Goal: Register for event/course: Register for event/course

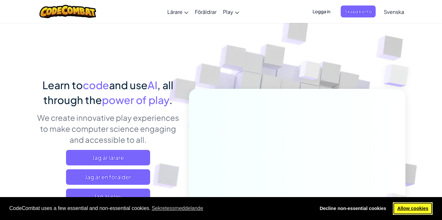
click at [421, 209] on link "Allow cookies" at bounding box center [413, 209] width 40 height 13
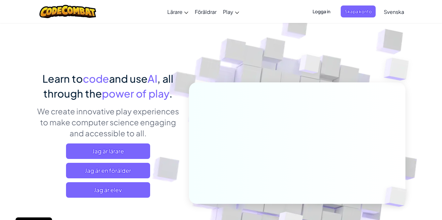
scroll to position [9, 0]
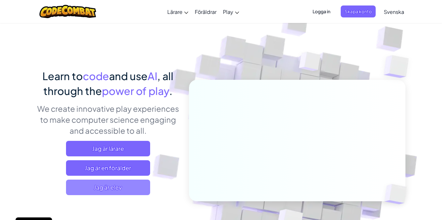
click at [119, 189] on span "Jag är elev" at bounding box center [108, 188] width 84 height 16
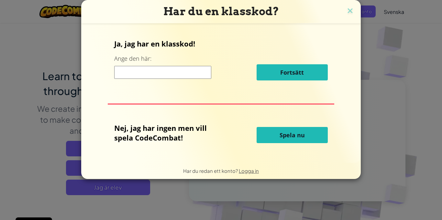
click at [184, 71] on input at bounding box center [162, 72] width 97 height 13
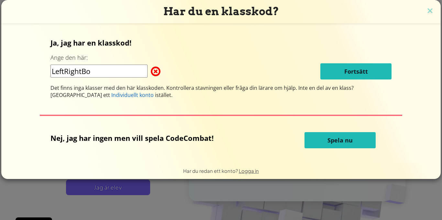
type input "LeftRightBox"
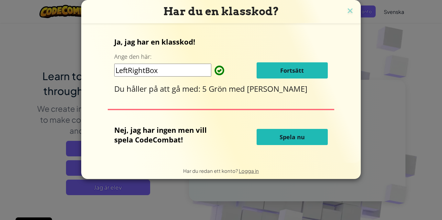
click at [305, 67] on button "Fortsätt" at bounding box center [292, 70] width 71 height 16
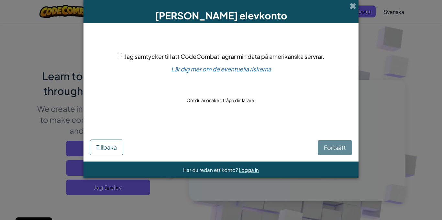
click at [343, 152] on div "Fortsätt Tillbaka" at bounding box center [221, 141] width 262 height 28
click at [341, 148] on div "Fortsätt Tillbaka" at bounding box center [221, 141] width 262 height 28
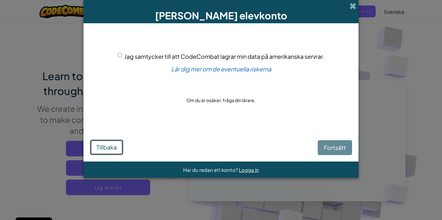
click at [96, 151] on button "Tillbaka" at bounding box center [106, 148] width 33 height 16
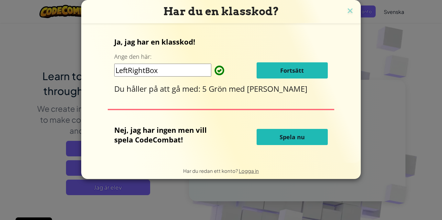
click at [276, 58] on div "Ja, jag har en klasskod! Ange den här: LeftRightBox Fortsätt Du håller på att g…" at bounding box center [220, 65] width 213 height 57
click at [282, 72] on span "Fortsätt" at bounding box center [292, 71] width 24 height 8
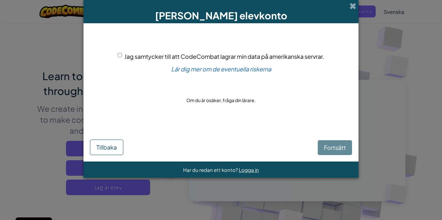
click at [111, 51] on div "Jag samtycker till att CodeCombat lagrar min data på amerikanska servrar. Lär d…" at bounding box center [221, 79] width 262 height 98
click at [118, 53] on input "Jag samtycker till att CodeCombat lagrar min data på amerikanska servrar." at bounding box center [120, 55] width 4 height 4
checkbox input "true"
click at [339, 147] on span "Fortsätt" at bounding box center [335, 147] width 22 height 7
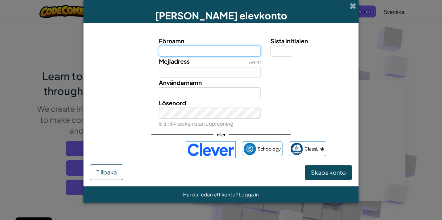
click at [184, 50] on input "Förnamn" at bounding box center [210, 51] width 102 height 11
type input "rosagosa"
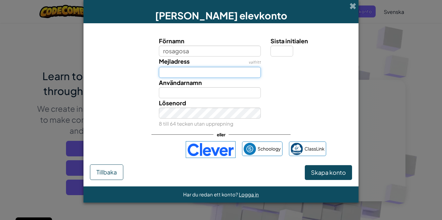
click at [182, 70] on input "Mejladress" at bounding box center [210, 72] width 102 height 11
type input "Rosagosa"
type input "f"
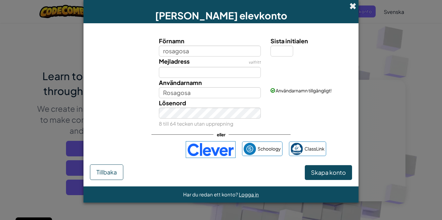
click at [356, 4] on span at bounding box center [353, 6] width 7 height 7
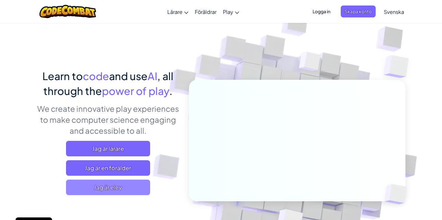
click at [126, 180] on span "Jag är elev" at bounding box center [108, 188] width 84 height 16
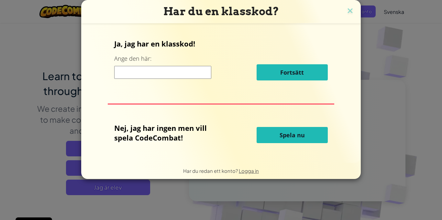
click at [173, 73] on input at bounding box center [162, 72] width 97 height 13
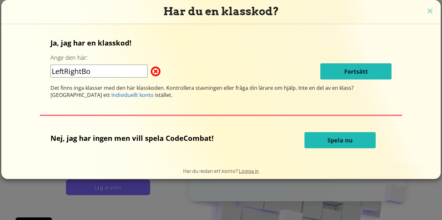
type input "LeftRightBox"
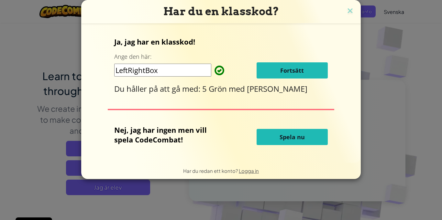
click at [296, 72] on span "Fortsätt" at bounding box center [292, 71] width 24 height 8
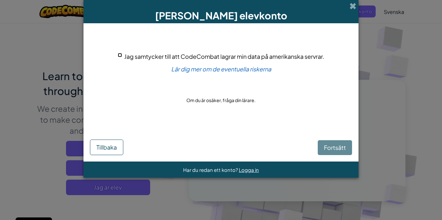
click at [119, 54] on input "Jag samtycker till att CodeCombat lagrar min data på amerikanska servrar." at bounding box center [120, 55] width 4 height 4
checkbox input "true"
click at [330, 145] on span "Fortsätt" at bounding box center [335, 147] width 22 height 7
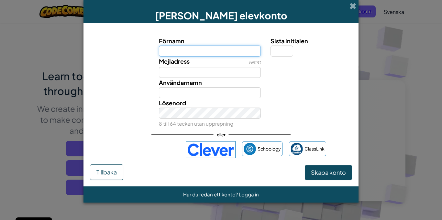
click at [202, 47] on input "Förnamn" at bounding box center [210, 51] width 102 height 11
type input "Rosagosa"
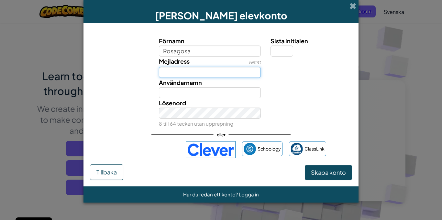
click at [179, 67] on input "Mejladress" at bounding box center [210, 72] width 102 height 11
type input "Rosagosa"
type input "i"
type input "R"
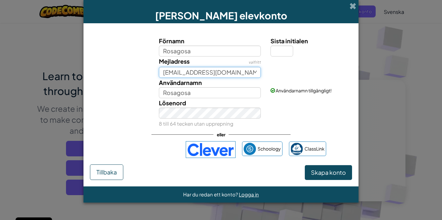
type input "rosita.yosef@utb.ostersund.se"
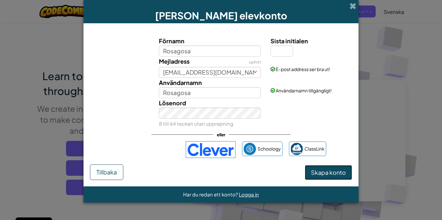
click at [332, 173] on span "Skapa konto" at bounding box center [328, 172] width 35 height 7
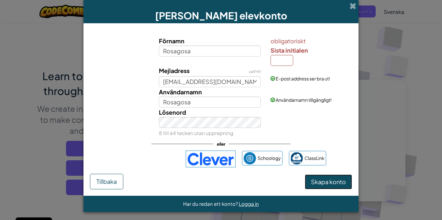
click at [332, 181] on span "Skapa konto" at bounding box center [328, 181] width 35 height 7
click at [281, 63] on input "Sista initialen" at bounding box center [282, 60] width 23 height 11
click at [318, 180] on span "Skapa konto" at bounding box center [328, 181] width 35 height 7
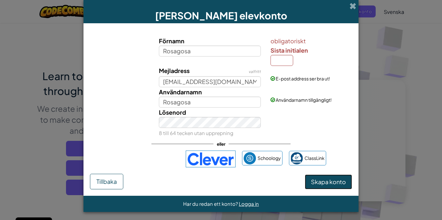
click at [318, 180] on span "Skapa konto" at bounding box center [328, 181] width 35 height 7
click at [286, 64] on input "Sista initialen" at bounding box center [282, 60] width 23 height 11
type input "Y"
click at [318, 183] on span "Skapa konto" at bounding box center [328, 181] width 35 height 7
type input "RosagosaY"
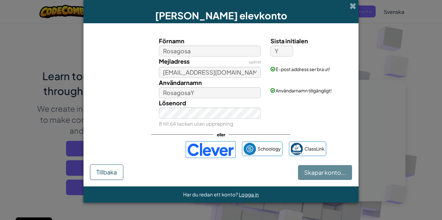
click at [318, 183] on form "Förnamn Rosagosa Sista initialen Y Mejladress valfritt rosita.yosef@utb.ostersu…" at bounding box center [221, 104] width 275 height 163
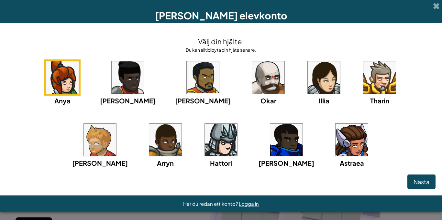
click at [363, 173] on div "Anya Ida Alejandro Okar Illia Tharin Ned Arryn Hattori Gordon Astraea" at bounding box center [220, 122] width 429 height 125
click at [336, 140] on img at bounding box center [352, 140] width 32 height 32
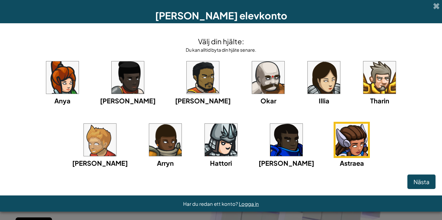
click at [308, 83] on img at bounding box center [324, 78] width 32 height 32
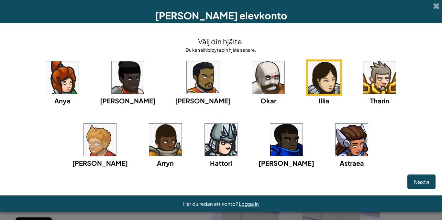
click at [336, 127] on img at bounding box center [352, 140] width 32 height 32
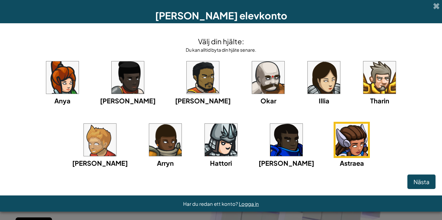
click at [308, 80] on img at bounding box center [324, 78] width 32 height 32
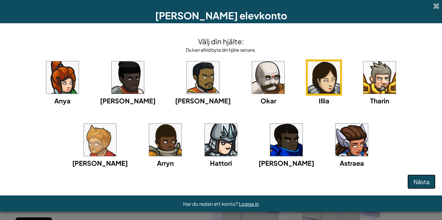
click at [428, 182] on span "Nästa" at bounding box center [422, 181] width 16 height 7
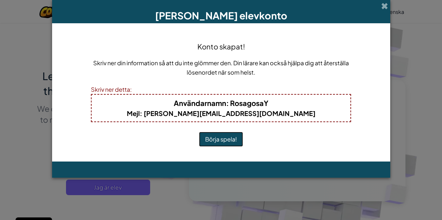
click at [225, 140] on button "Börja spela!" at bounding box center [221, 139] width 44 height 15
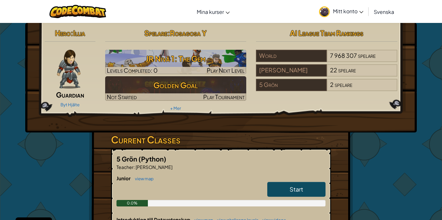
click at [309, 187] on link "Start" at bounding box center [296, 189] width 58 height 15
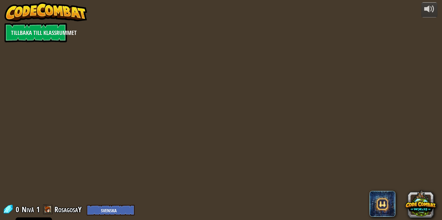
select select "sv"
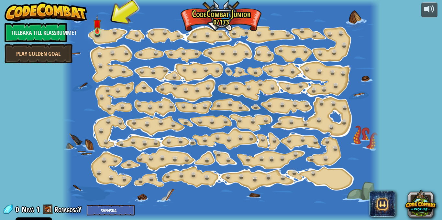
click at [99, 28] on img at bounding box center [97, 23] width 7 height 17
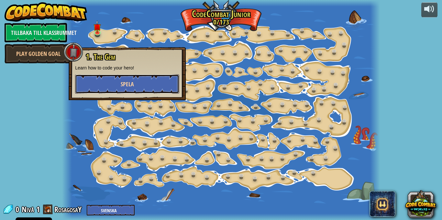
click at [121, 86] on span "Spela" at bounding box center [127, 84] width 13 height 8
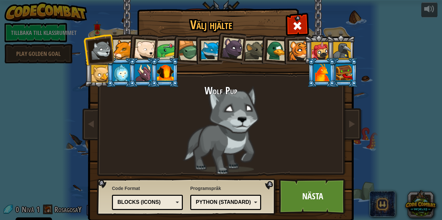
click at [207, 49] on div at bounding box center [211, 51] width 20 height 20
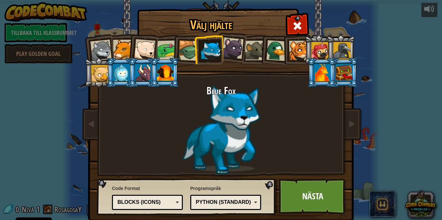
click at [237, 52] on div at bounding box center [233, 49] width 22 height 22
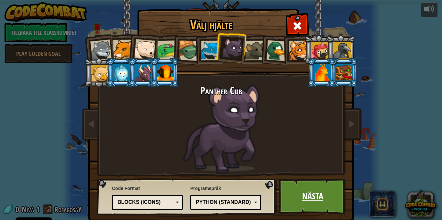
click at [320, 202] on link "Nästa" at bounding box center [313, 197] width 68 height 36
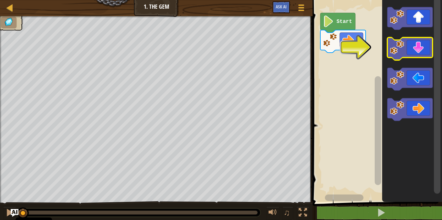
click at [413, 55] on icon "Blocklys arbetsyta" at bounding box center [410, 49] width 45 height 23
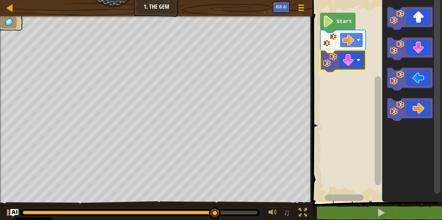
click at [351, 38] on image "Blocklys arbetsyta" at bounding box center [349, 40] width 12 height 12
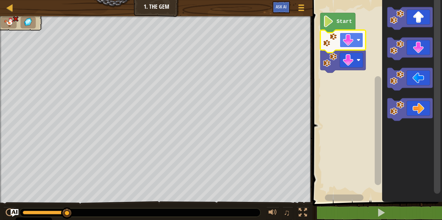
click at [342, 37] on rect "Blocklys arbetsyta" at bounding box center [351, 40] width 23 height 15
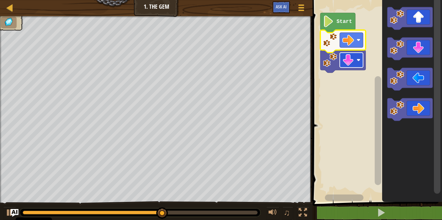
click at [349, 62] on image "Blocklys arbetsyta" at bounding box center [349, 60] width 12 height 12
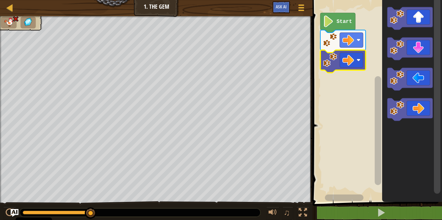
click at [332, 41] on image "Blocklys arbetsyta" at bounding box center [330, 40] width 14 height 14
click at [340, 41] on icon "Blocklys arbetsyta" at bounding box center [342, 41] width 45 height 23
click at [336, 26] on icon "Blocklys arbetsyta" at bounding box center [337, 23] width 35 height 20
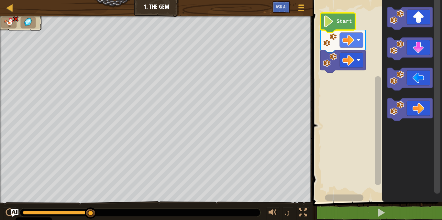
click at [336, 26] on icon "Blocklys arbetsyta" at bounding box center [337, 23] width 35 height 20
click at [341, 37] on rect "Blocklys arbetsyta" at bounding box center [351, 40] width 23 height 15
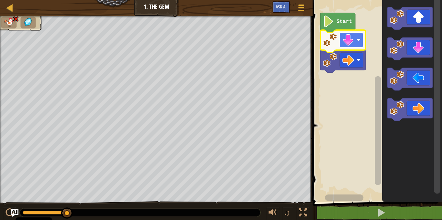
click at [347, 44] on image "Blocklys arbetsyta" at bounding box center [349, 40] width 12 height 12
click at [348, 39] on image "Blocklys arbetsyta" at bounding box center [349, 40] width 12 height 12
click at [351, 38] on image "Blocklys arbetsyta" at bounding box center [349, 40] width 12 height 12
click at [354, 33] on rect "Blocklys arbetsyta" at bounding box center [351, 40] width 23 height 15
click at [349, 40] on image "Blocklys arbetsyta" at bounding box center [349, 40] width 12 height 12
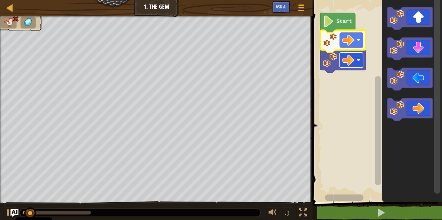
click at [353, 67] on rect "Blocklys arbetsyta" at bounding box center [351, 60] width 23 height 15
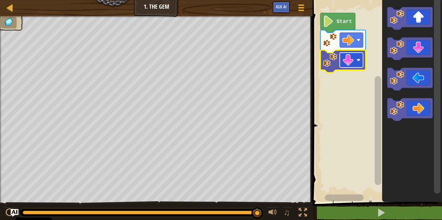
click at [343, 61] on image "Blocklys arbetsyta" at bounding box center [349, 60] width 12 height 12
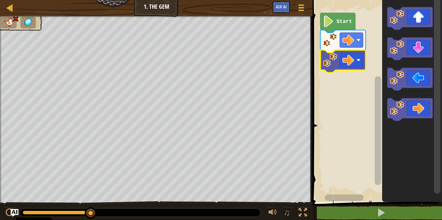
click at [359, 20] on rect "Blocklys arbetsyta" at bounding box center [376, 100] width 131 height 206
click at [354, 44] on image "Blocklys arbetsyta" at bounding box center [349, 40] width 12 height 12
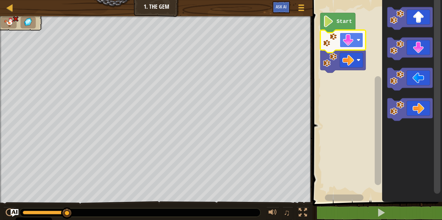
click at [348, 48] on rect "Blocklys arbetsyta" at bounding box center [351, 40] width 23 height 15
click at [354, 68] on rect "Blocklys arbetsyta" at bounding box center [351, 60] width 23 height 15
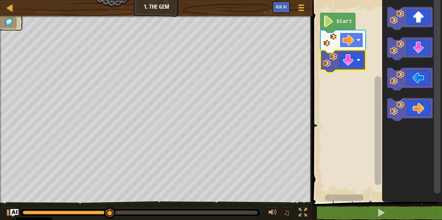
click at [352, 46] on image "Blocklys arbetsyta" at bounding box center [349, 40] width 12 height 12
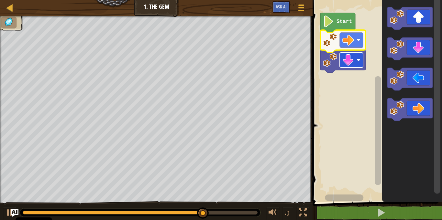
click at [351, 62] on image "Blocklys arbetsyta" at bounding box center [349, 60] width 12 height 12
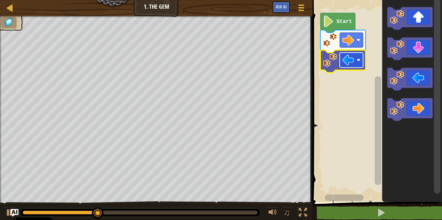
click at [355, 59] on rect "Blocklys arbetsyta" at bounding box center [351, 60] width 23 height 15
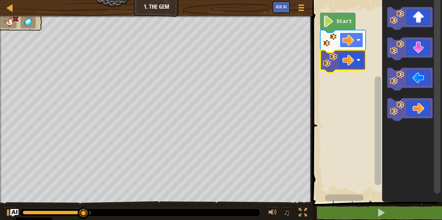
click at [356, 38] on rect "Blocklys arbetsyta" at bounding box center [351, 40] width 23 height 15
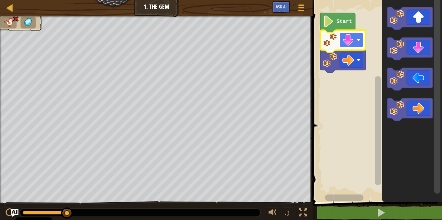
click at [357, 35] on rect "Blocklys arbetsyta" at bounding box center [351, 40] width 23 height 15
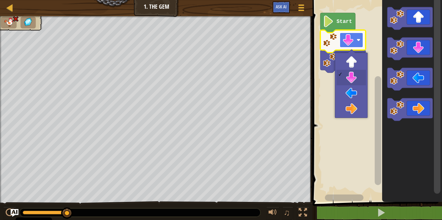
click at [357, 35] on rect "Blocklys arbetsyta" at bounding box center [351, 40] width 23 height 15
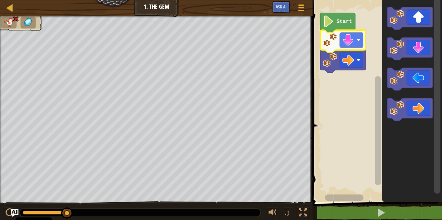
click at [349, 31] on icon "Blocklys arbetsyta" at bounding box center [342, 41] width 45 height 23
click at [349, 33] on rect "Blocklys arbetsyta" at bounding box center [351, 40] width 23 height 15
click at [347, 71] on rect "Blocklys arbetsyta" at bounding box center [376, 100] width 131 height 206
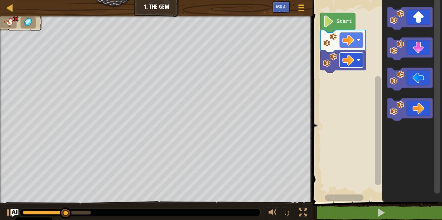
click at [348, 68] on rect "Blocklys arbetsyta" at bounding box center [351, 60] width 23 height 15
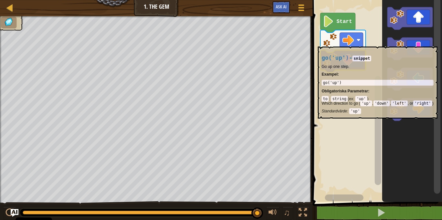
click at [338, 43] on icon "Blocklys arbetsyta" at bounding box center [342, 41] width 45 height 23
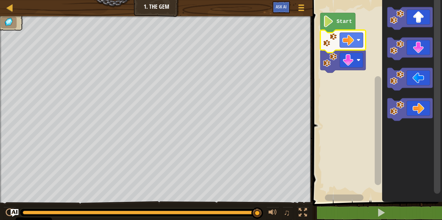
click at [338, 43] on icon "Blocklys arbetsyta" at bounding box center [342, 41] width 45 height 23
click at [358, 37] on rect "Blocklys arbetsyta" at bounding box center [351, 40] width 23 height 15
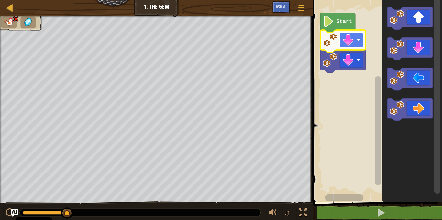
click at [346, 46] on rect "Blocklys arbetsyta" at bounding box center [351, 40] width 23 height 15
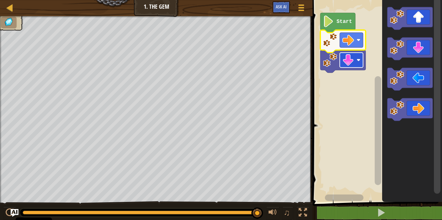
click at [352, 60] on image "Blocklys arbetsyta" at bounding box center [349, 60] width 12 height 12
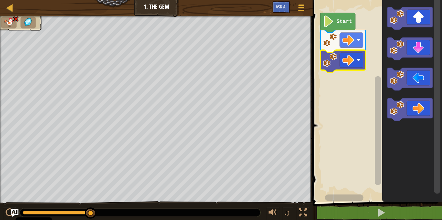
click at [365, 65] on icon "Blocklys arbetsyta" at bounding box center [342, 61] width 45 height 23
click at [355, 63] on rect "Blocklys arbetsyta" at bounding box center [351, 60] width 23 height 15
click at [355, 43] on rect "Blocklys arbetsyta" at bounding box center [351, 40] width 23 height 15
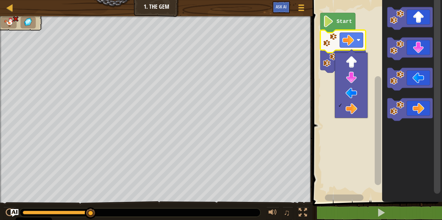
click at [364, 19] on rect "Blocklys arbetsyta" at bounding box center [376, 100] width 131 height 206
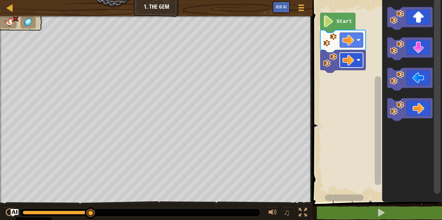
click at [352, 59] on image "Blocklys arbetsyta" at bounding box center [349, 60] width 12 height 12
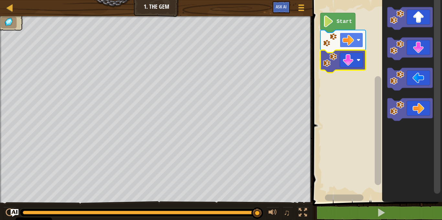
click at [342, 46] on rect "Blocklys arbetsyta" at bounding box center [351, 40] width 23 height 15
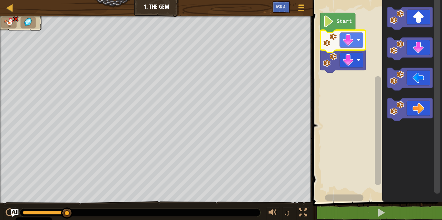
click at [349, 30] on icon "Blocklys arbetsyta" at bounding box center [342, 41] width 45 height 23
click at [350, 33] on rect "Blocklys arbetsyta" at bounding box center [351, 40] width 23 height 15
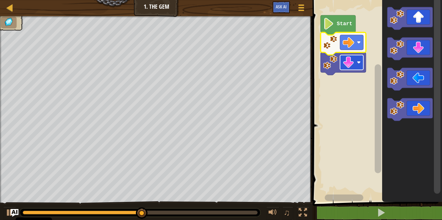
click at [353, 67] on image "Blocklys arbetsyta" at bounding box center [349, 63] width 12 height 12
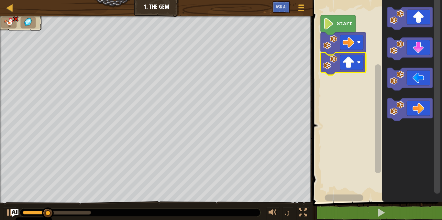
click at [352, 84] on rect "Blocklys arbetsyta" at bounding box center [376, 100] width 131 height 206
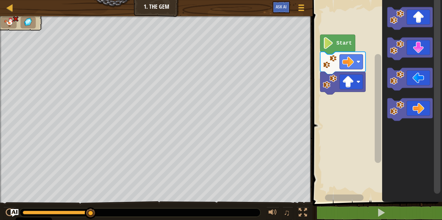
click at [351, 90] on icon "Blocklys arbetsyta" at bounding box center [342, 83] width 45 height 23
click at [352, 77] on image "Blocklys arbetsyta" at bounding box center [349, 82] width 12 height 12
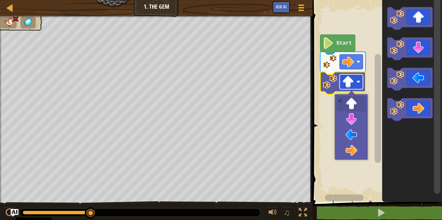
click at [352, 77] on image "Blocklys arbetsyta" at bounding box center [349, 82] width 12 height 12
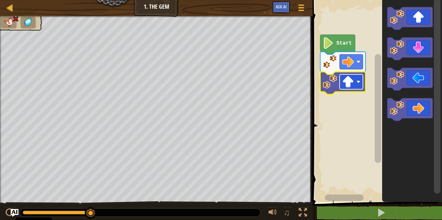
click at [352, 77] on image "Blocklys arbetsyta" at bounding box center [349, 82] width 12 height 12
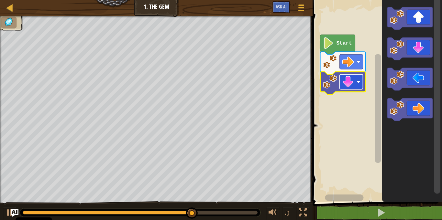
click at [342, 83] on rect "Blocklys arbetsyta" at bounding box center [351, 81] width 23 height 15
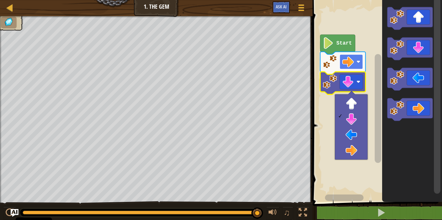
click at [354, 58] on rect "Blocklys arbetsyta" at bounding box center [351, 61] width 23 height 15
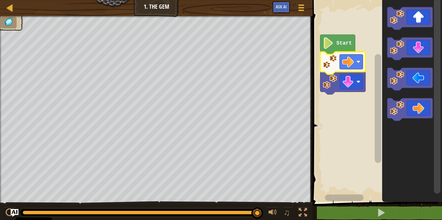
click at [355, 133] on rect "Blocklys arbetsyta" at bounding box center [376, 100] width 131 height 206
click at [349, 53] on icon "Blocklys arbetsyta" at bounding box center [342, 63] width 45 height 23
click at [349, 63] on image "Blocklys arbetsyta" at bounding box center [349, 62] width 12 height 12
click at [348, 76] on rect "Blocklys arbetsyta" at bounding box center [351, 81] width 23 height 15
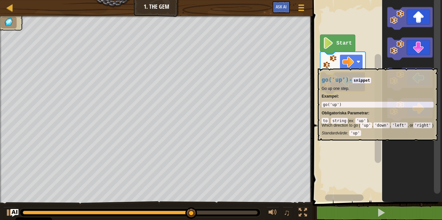
click at [354, 65] on image "Blocklys arbetsyta" at bounding box center [349, 62] width 12 height 12
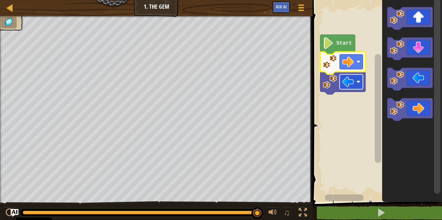
click at [352, 78] on image "Blocklys arbetsyta" at bounding box center [349, 82] width 12 height 12
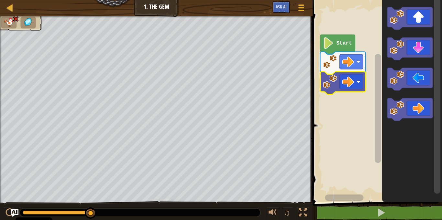
click at [355, 73] on icon "Blocklys arbetsyta" at bounding box center [342, 83] width 45 height 23
click at [352, 80] on image "Blocklys arbetsyta" at bounding box center [349, 82] width 12 height 12
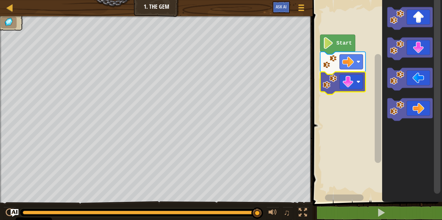
click at [15, 18] on li at bounding box center [9, 23] width 16 height 12
click at [9, 10] on div at bounding box center [10, 8] width 8 height 8
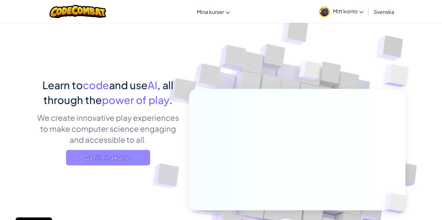
click at [121, 158] on span "Gå till mina kurser" at bounding box center [108, 158] width 84 height 16
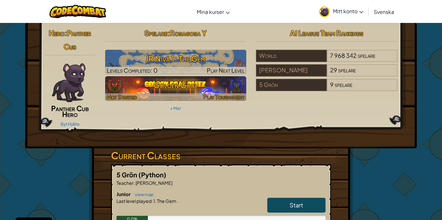
click at [200, 86] on h3 "Golden Goal" at bounding box center [175, 85] width 141 height 15
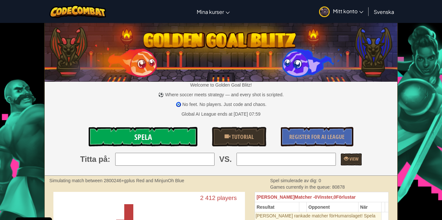
click at [179, 134] on link "Spela" at bounding box center [143, 136] width 109 height 19
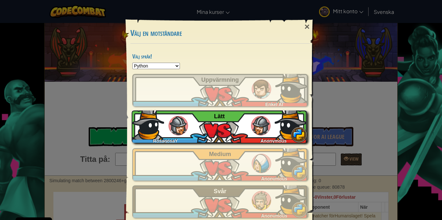
click at [217, 135] on div "RosagosaY Anonymous Lätt" at bounding box center [219, 127] width 175 height 32
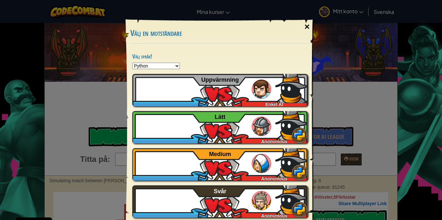
click at [306, 27] on div "×" at bounding box center [307, 26] width 15 height 19
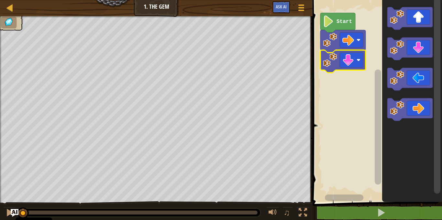
click at [357, 103] on rect "Blocklys arbetsyta" at bounding box center [376, 100] width 131 height 206
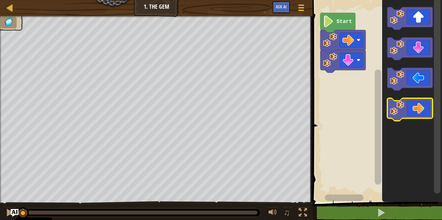
click at [411, 115] on icon "Blocklys arbetsyta" at bounding box center [410, 109] width 45 height 23
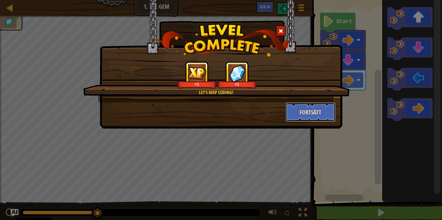
click at [316, 111] on button "Fortsätt" at bounding box center [311, 112] width 50 height 19
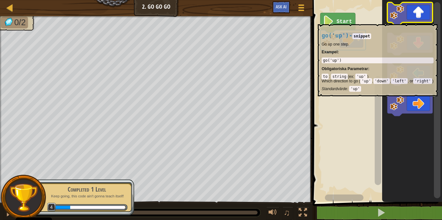
click at [417, 21] on icon "Blocklys arbetsyta" at bounding box center [410, 13] width 45 height 23
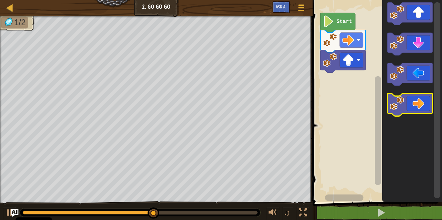
click at [416, 102] on icon "Blocklys arbetsyta" at bounding box center [410, 105] width 45 height 23
click at [415, 101] on icon "Blocklys arbetsyta" at bounding box center [410, 105] width 45 height 23
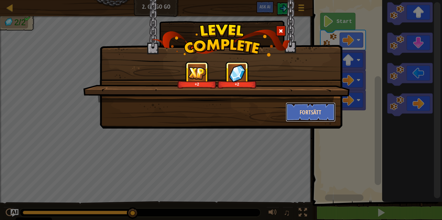
click at [323, 111] on button "Fortsätt" at bounding box center [311, 112] width 50 height 19
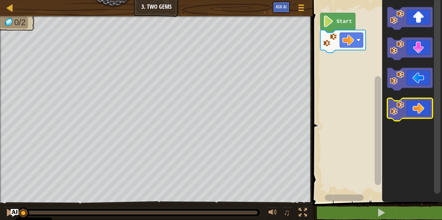
click at [422, 108] on icon "Blocklys arbetsyta" at bounding box center [410, 109] width 45 height 23
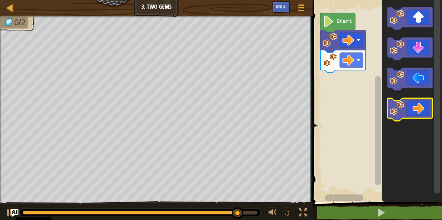
click at [422, 108] on icon "Blocklys arbetsyta" at bounding box center [410, 109] width 45 height 23
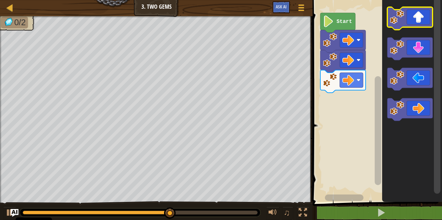
click at [418, 24] on icon "Blocklys arbetsyta" at bounding box center [410, 18] width 45 height 23
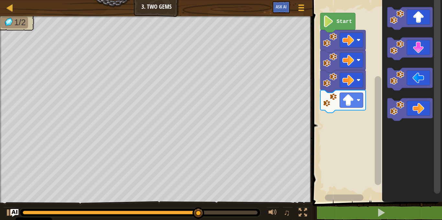
click at [423, 37] on icon "Blocklys arbetsyta" at bounding box center [412, 100] width 60 height 206
click at [425, 61] on icon "Blocklys arbetsyta" at bounding box center [412, 100] width 60 height 206
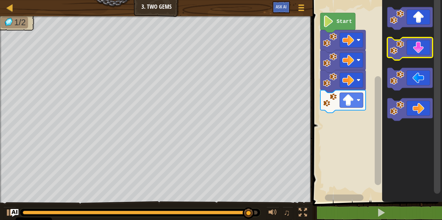
click at [422, 52] on icon "Blocklys arbetsyta" at bounding box center [410, 49] width 45 height 23
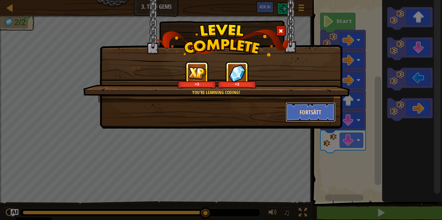
click at [326, 105] on button "Fortsätt" at bounding box center [311, 112] width 50 height 19
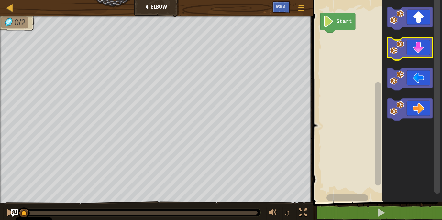
click at [426, 46] on icon "Blocklys arbetsyta" at bounding box center [410, 49] width 45 height 23
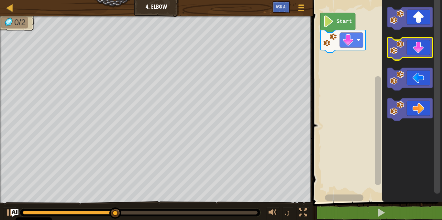
click at [426, 46] on icon "Blocklys arbetsyta" at bounding box center [410, 49] width 45 height 23
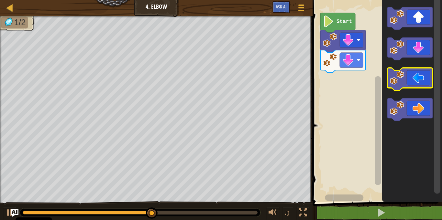
click at [418, 78] on icon "Blocklys arbetsyta" at bounding box center [410, 79] width 45 height 23
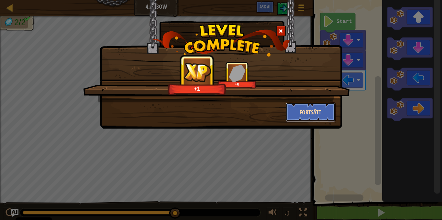
click at [317, 111] on button "Fortsätt" at bounding box center [311, 112] width 50 height 19
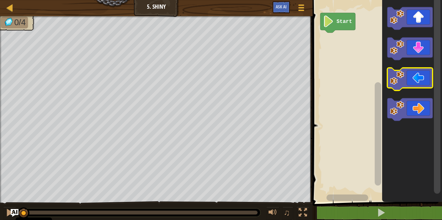
click at [419, 76] on icon "Blocklys arbetsyta" at bounding box center [410, 79] width 45 height 23
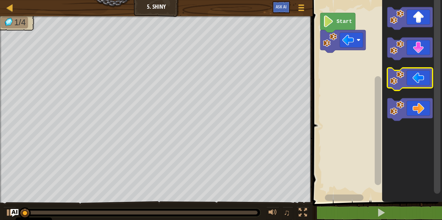
click at [419, 76] on icon "Blocklys arbetsyta" at bounding box center [410, 79] width 45 height 23
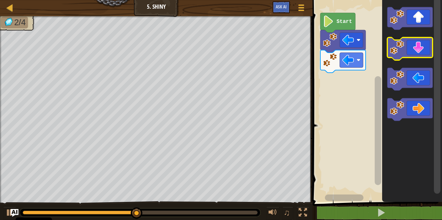
click at [423, 51] on icon "Blocklys arbetsyta" at bounding box center [410, 49] width 45 height 23
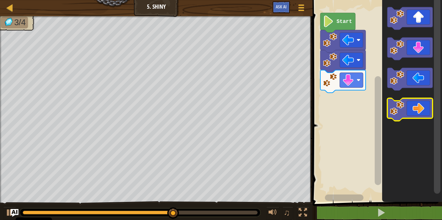
click at [422, 105] on icon "Blocklys arbetsyta" at bounding box center [410, 109] width 45 height 23
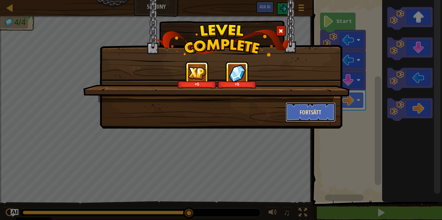
click at [307, 112] on button "Fortsätt" at bounding box center [311, 112] width 50 height 19
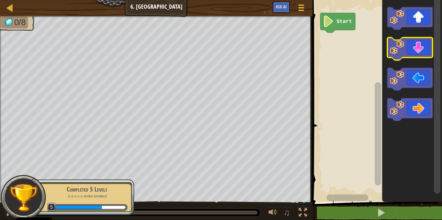
click at [422, 55] on icon "Blocklys arbetsyta" at bounding box center [410, 49] width 45 height 23
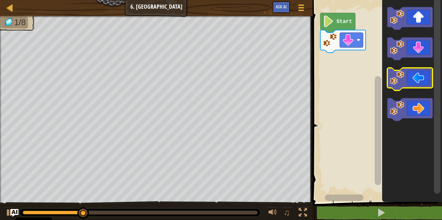
click at [420, 73] on icon "Blocklys arbetsyta" at bounding box center [410, 79] width 45 height 23
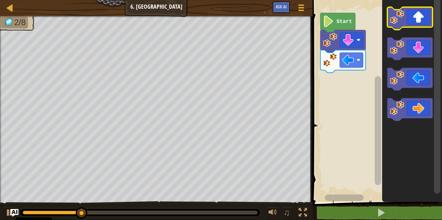
click at [415, 22] on icon "Blocklys arbetsyta" at bounding box center [410, 18] width 45 height 23
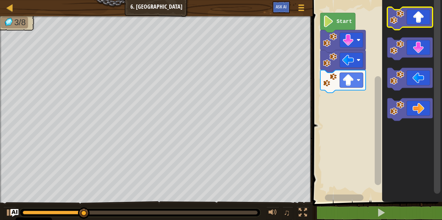
click at [415, 22] on icon "Blocklys arbetsyta" at bounding box center [410, 18] width 45 height 23
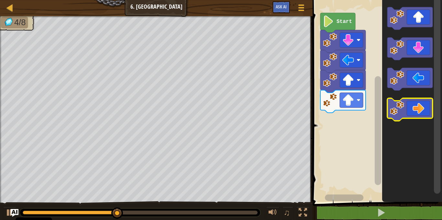
click at [422, 104] on icon "Blocklys arbetsyta" at bounding box center [410, 109] width 45 height 23
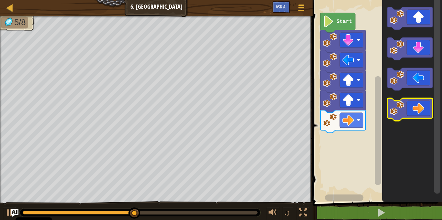
click at [422, 104] on icon "Blocklys arbetsyta" at bounding box center [410, 109] width 45 height 23
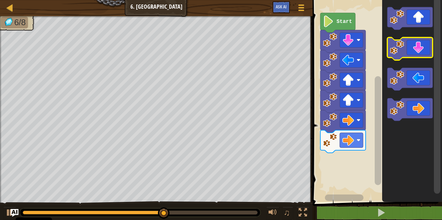
click at [423, 48] on icon "Blocklys arbetsyta" at bounding box center [410, 49] width 45 height 23
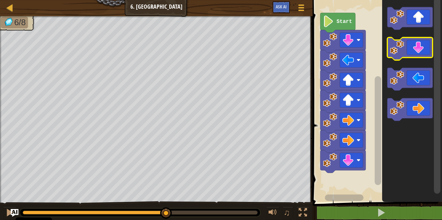
click at [423, 48] on icon "Blocklys arbetsyta" at bounding box center [410, 49] width 45 height 23
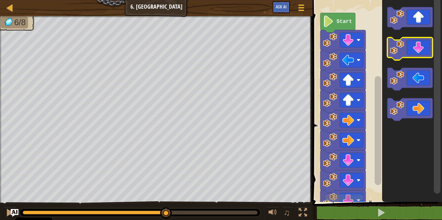
click at [423, 48] on icon "Blocklys arbetsyta" at bounding box center [410, 49] width 45 height 23
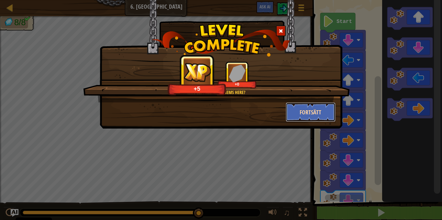
click at [321, 111] on button "Fortsätt" at bounding box center [311, 112] width 50 height 19
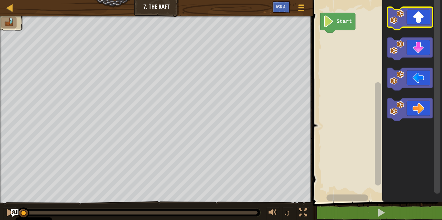
click at [422, 13] on icon "Blocklys arbetsyta" at bounding box center [410, 18] width 45 height 23
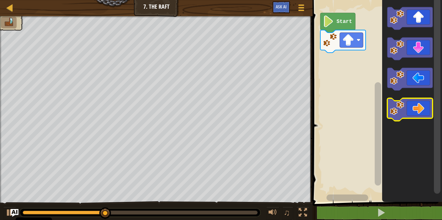
click at [426, 114] on icon "Blocklys arbetsyta" at bounding box center [410, 109] width 45 height 23
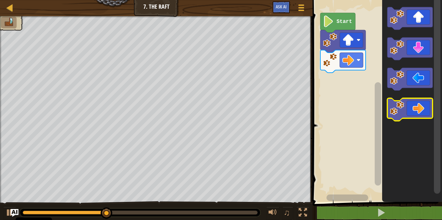
click at [426, 114] on icon "Blocklys arbetsyta" at bounding box center [410, 109] width 45 height 23
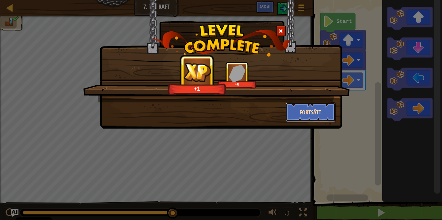
click at [319, 117] on button "Fortsätt" at bounding box center [311, 112] width 50 height 19
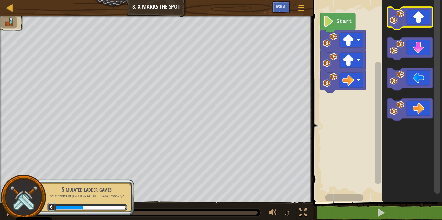
click at [410, 17] on icon "Blocklys arbetsyta" at bounding box center [410, 18] width 45 height 23
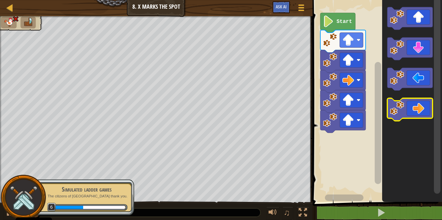
click at [423, 110] on icon "Blocklys arbetsyta" at bounding box center [410, 109] width 45 height 23
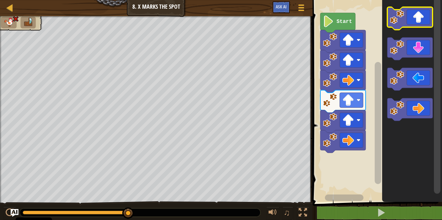
click at [413, 18] on icon "Blocklys arbetsyta" at bounding box center [410, 18] width 45 height 23
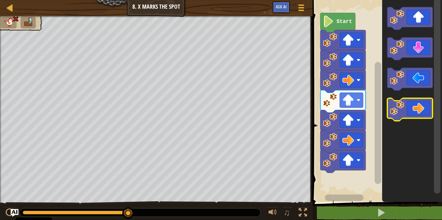
click at [414, 116] on icon "Blocklys arbetsyta" at bounding box center [410, 109] width 45 height 23
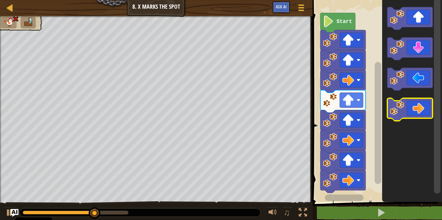
click at [414, 116] on icon "Blocklys arbetsyta" at bounding box center [410, 109] width 45 height 23
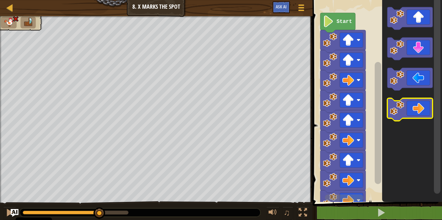
click at [414, 116] on icon "Blocklys arbetsyta" at bounding box center [410, 109] width 45 height 23
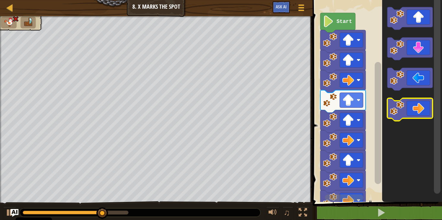
click at [414, 116] on icon "Blocklys arbetsyta" at bounding box center [410, 109] width 45 height 23
click at [408, 108] on icon "Blocklys arbetsyta" at bounding box center [410, 109] width 45 height 23
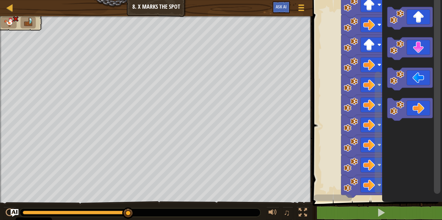
click at [392, 145] on icon "Blocklys arbetsyta" at bounding box center [412, 100] width 60 height 206
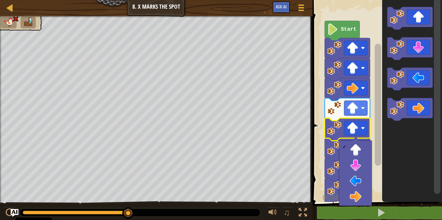
click at [360, 120] on icon "Blocklys arbetsyta" at bounding box center [347, 129] width 45 height 23
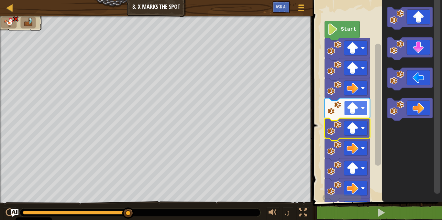
click at [358, 110] on image "Blocklys arbetsyta" at bounding box center [353, 109] width 12 height 12
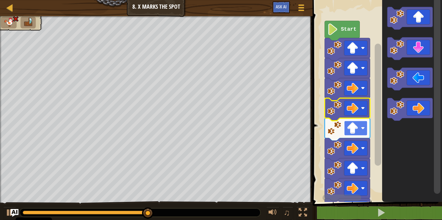
click at [357, 131] on image "Blocklys arbetsyta" at bounding box center [353, 129] width 12 height 12
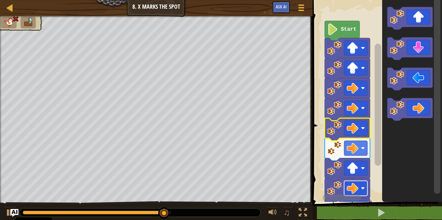
click at [358, 191] on image "Blocklys arbetsyta" at bounding box center [353, 189] width 12 height 12
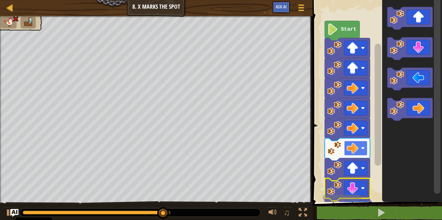
click at [357, 153] on image "Blocklys arbetsyta" at bounding box center [353, 149] width 12 height 12
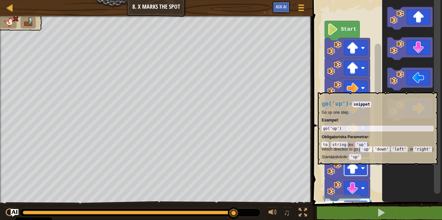
click at [357, 170] on image "Blocklys arbetsyta" at bounding box center [353, 169] width 12 height 12
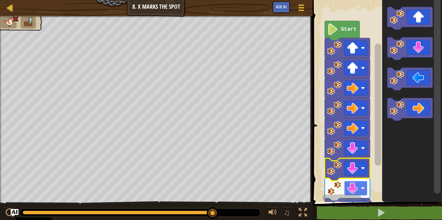
click at [354, 188] on image "Blocklys arbetsyta" at bounding box center [353, 189] width 12 height 12
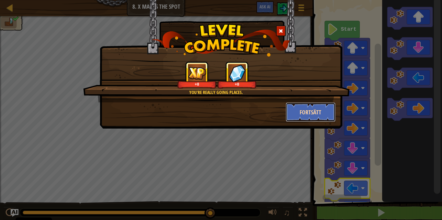
click at [315, 114] on button "Fortsätt" at bounding box center [311, 112] width 50 height 19
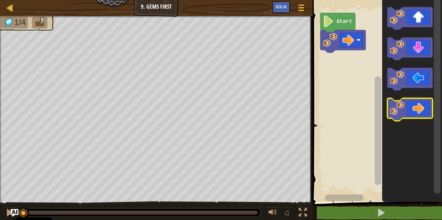
click at [418, 103] on icon "Blocklys arbetsyta" at bounding box center [410, 109] width 45 height 23
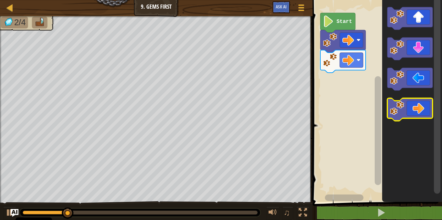
click at [420, 115] on icon "Blocklys arbetsyta" at bounding box center [410, 109] width 45 height 23
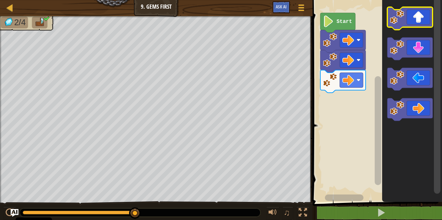
click at [428, 15] on icon "Blocklys arbetsyta" at bounding box center [410, 18] width 45 height 23
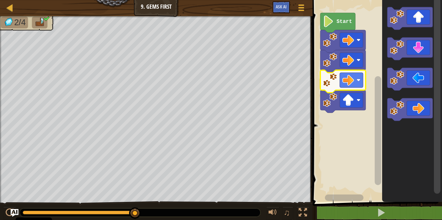
click at [354, 147] on rect "Blocklys arbetsyta" at bounding box center [376, 100] width 131 height 206
click at [350, 53] on rect "Blocklys arbetsyta" at bounding box center [351, 60] width 23 height 15
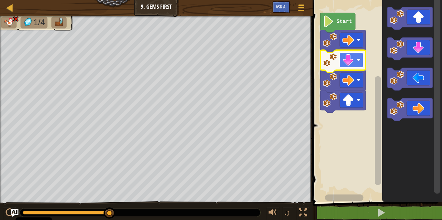
click at [353, 63] on image "Blocklys arbetsyta" at bounding box center [349, 60] width 12 height 12
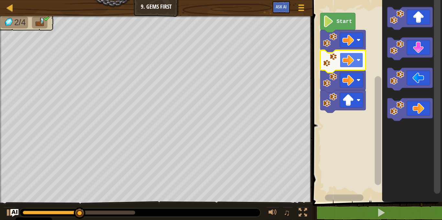
click at [353, 67] on rect "Blocklys arbetsyta" at bounding box center [351, 60] width 23 height 15
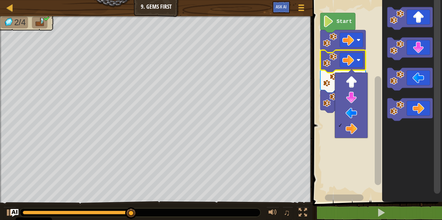
click at [368, 88] on rect "Blocklys arbetsyta" at bounding box center [376, 100] width 131 height 206
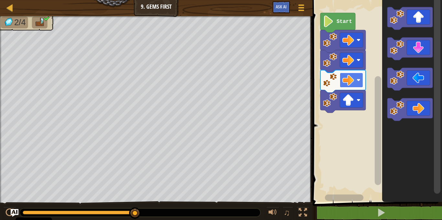
click at [354, 82] on rect "Blocklys arbetsyta" at bounding box center [351, 80] width 23 height 15
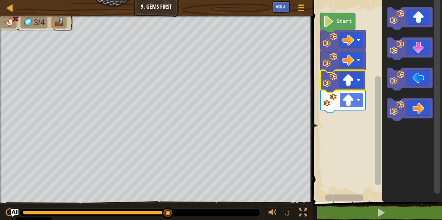
click at [351, 97] on image "Blocklys arbetsyta" at bounding box center [349, 101] width 12 height 12
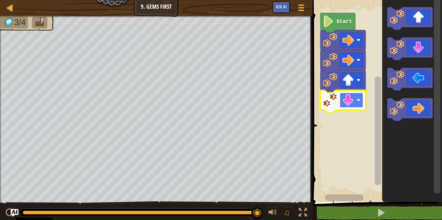
click at [351, 95] on image "Blocklys arbetsyta" at bounding box center [349, 101] width 12 height 12
click at [345, 83] on image "Blocklys arbetsyta" at bounding box center [349, 80] width 12 height 12
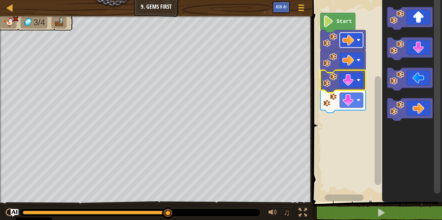
click at [353, 36] on image "Blocklys arbetsyta" at bounding box center [349, 40] width 12 height 12
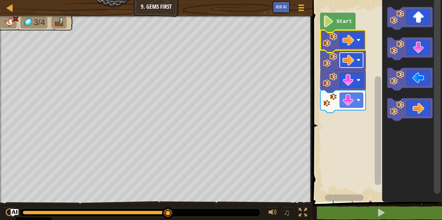
click at [352, 65] on image "Blocklys arbetsyta" at bounding box center [349, 60] width 12 height 12
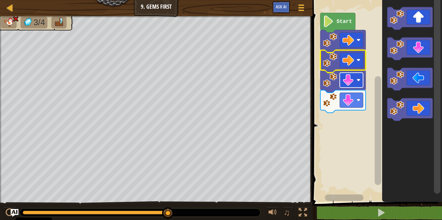
click at [344, 74] on rect "Blocklys arbetsyta" at bounding box center [351, 80] width 23 height 15
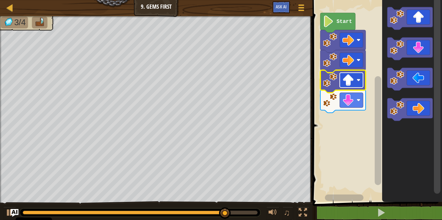
click at [352, 84] on image "Blocklys arbetsyta" at bounding box center [349, 80] width 12 height 12
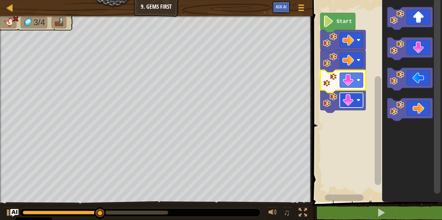
click at [357, 99] on image "Blocklys arbetsyta" at bounding box center [359, 100] width 4 height 4
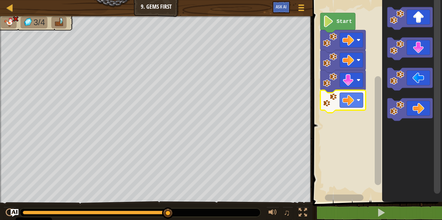
click at [352, 109] on icon "Blocklys arbetsyta" at bounding box center [342, 101] width 45 height 23
click at [354, 99] on image "Blocklys arbetsyta" at bounding box center [349, 101] width 12 height 12
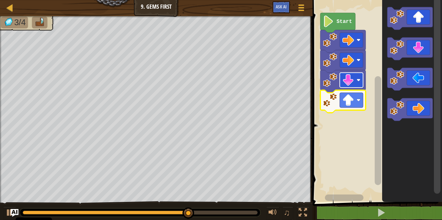
click at [354, 81] on image "Blocklys arbetsyta" at bounding box center [349, 80] width 12 height 12
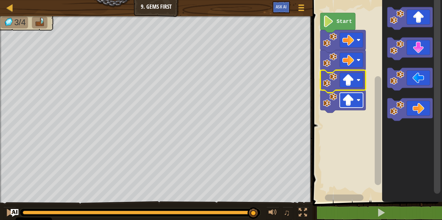
click at [353, 102] on image "Blocklys arbetsyta" at bounding box center [349, 101] width 12 height 12
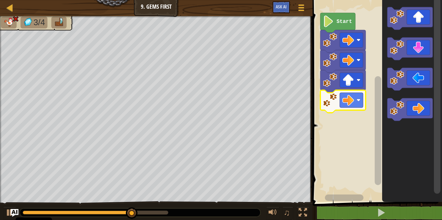
click at [355, 162] on rect "Blocklys arbetsyta" at bounding box center [376, 100] width 131 height 206
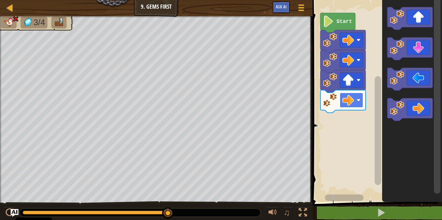
click at [354, 105] on rect "Blocklys arbetsyta" at bounding box center [351, 100] width 23 height 15
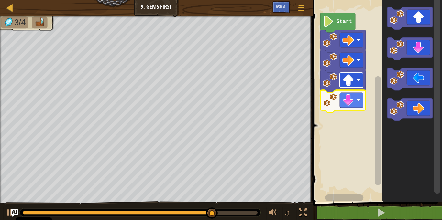
click at [356, 83] on rect "Blocklys arbetsyta" at bounding box center [351, 80] width 23 height 15
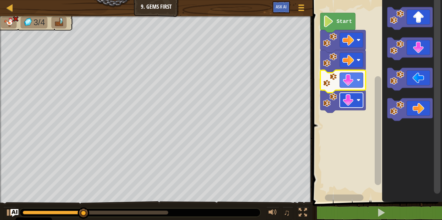
click at [352, 94] on rect "Blocklys arbetsyta" at bounding box center [351, 100] width 23 height 15
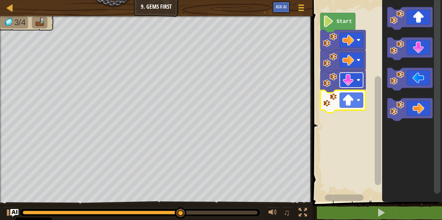
click at [354, 85] on rect "Blocklys arbetsyta" at bounding box center [351, 80] width 23 height 15
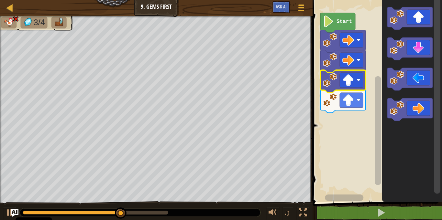
click at [357, 117] on rect "Blocklys arbetsyta" at bounding box center [376, 100] width 131 height 206
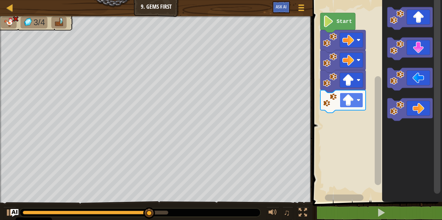
click at [354, 107] on rect "Blocklys arbetsyta" at bounding box center [351, 100] width 23 height 15
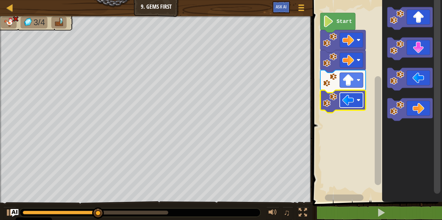
click at [349, 105] on image "Blocklys arbetsyta" at bounding box center [349, 101] width 12 height 12
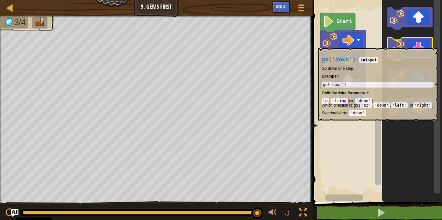
click at [413, 45] on icon "Blocklys arbetsyta" at bounding box center [410, 49] width 45 height 23
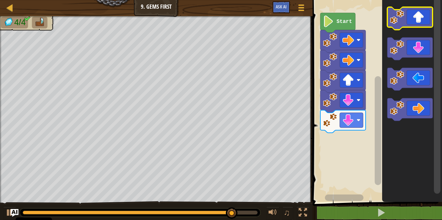
click at [419, 28] on rect "Blocklys arbetsyta" at bounding box center [410, 18] width 45 height 23
click at [419, 18] on icon "Blocklys arbetsyta" at bounding box center [410, 18] width 45 height 23
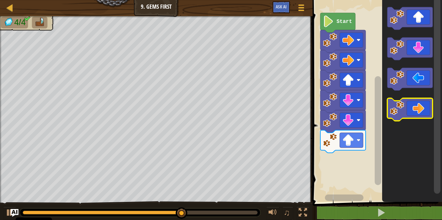
click at [416, 111] on icon "Blocklys arbetsyta" at bounding box center [410, 109] width 45 height 23
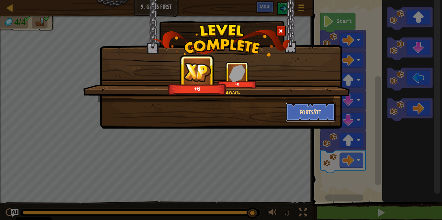
click at [318, 105] on button "Fortsätt" at bounding box center [311, 112] width 50 height 19
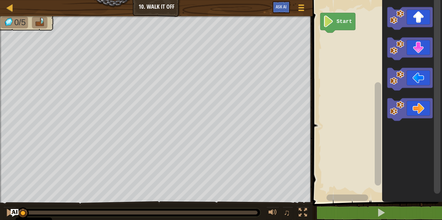
click at [415, 20] on icon "Blocklys arbetsyta" at bounding box center [410, 18] width 45 height 23
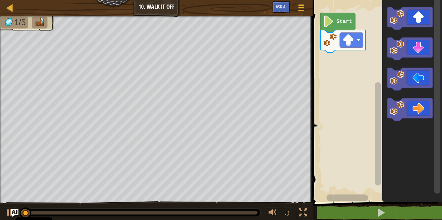
click at [409, 21] on icon "Blocklys arbetsyta" at bounding box center [410, 18] width 45 height 23
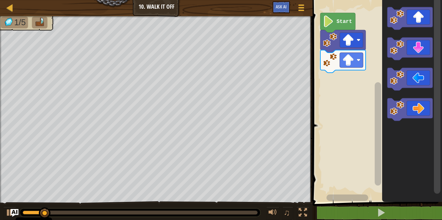
click at [419, 107] on icon "Blocklys arbetsyta" at bounding box center [410, 109] width 45 height 23
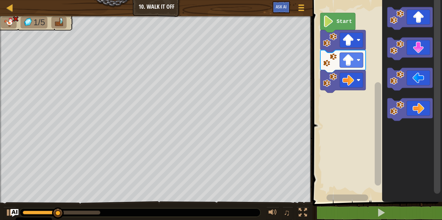
click at [424, 107] on icon "Blocklys arbetsyta" at bounding box center [410, 109] width 45 height 23
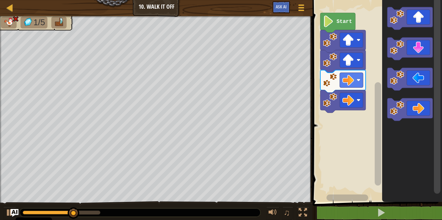
click at [418, 53] on icon "Blocklys arbetsyta" at bounding box center [410, 49] width 45 height 23
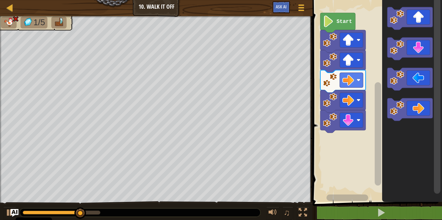
click at [420, 54] on icon "Blocklys arbetsyta" at bounding box center [410, 49] width 45 height 23
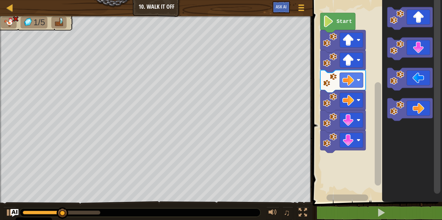
click at [419, 112] on icon "Blocklys arbetsyta" at bounding box center [410, 109] width 45 height 23
